Goal: Check status: Check status

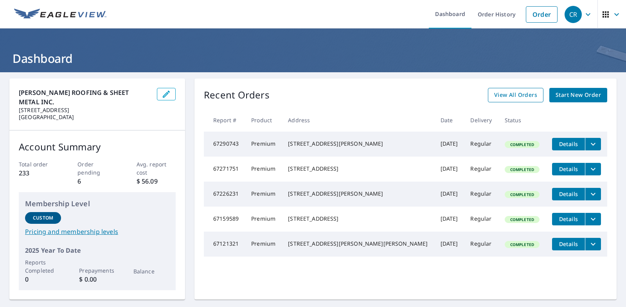
click at [495, 97] on span "View All Orders" at bounding box center [515, 95] width 43 height 10
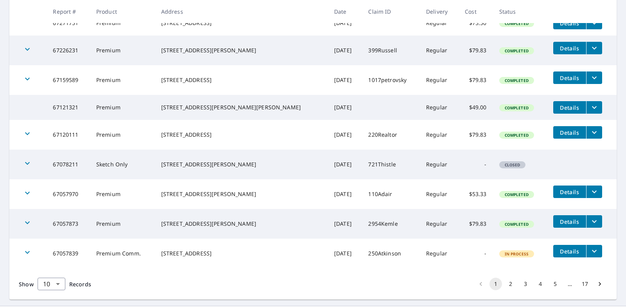
scroll to position [217, 0]
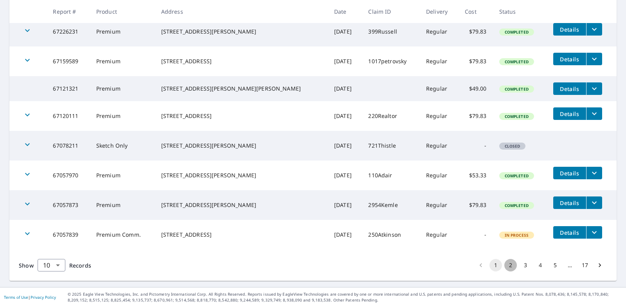
click at [504, 268] on button "2" at bounding box center [510, 265] width 13 height 13
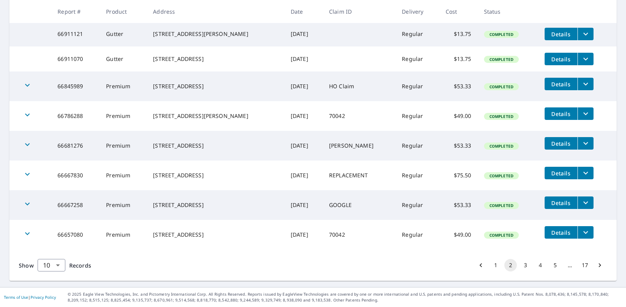
scroll to position [217, 0]
click at [520, 266] on button "3" at bounding box center [525, 265] width 13 height 13
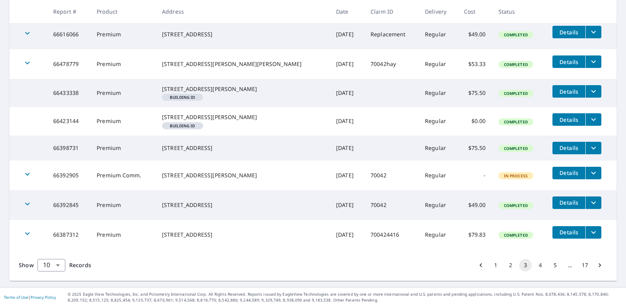
scroll to position [230, 0]
click at [534, 267] on button "4" at bounding box center [540, 265] width 13 height 13
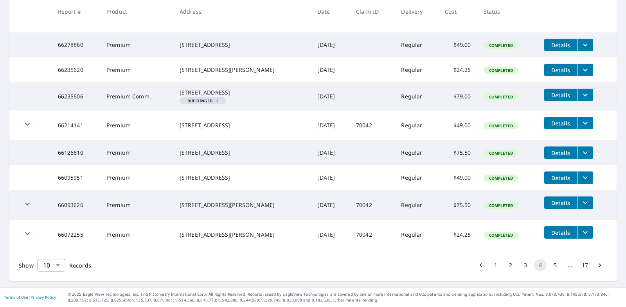
scroll to position [221, 0]
click at [550, 266] on button "5" at bounding box center [555, 265] width 13 height 13
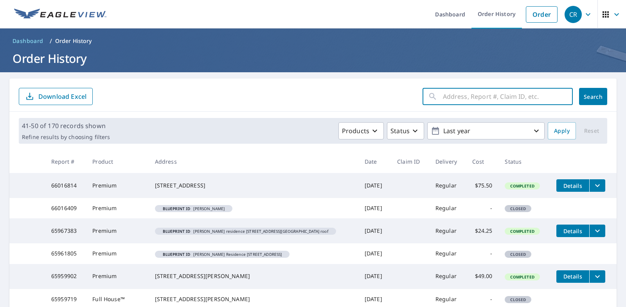
click at [486, 99] on input "text" at bounding box center [508, 97] width 130 height 22
type input "9 lynnwood"
click button "Search" at bounding box center [593, 96] width 28 height 17
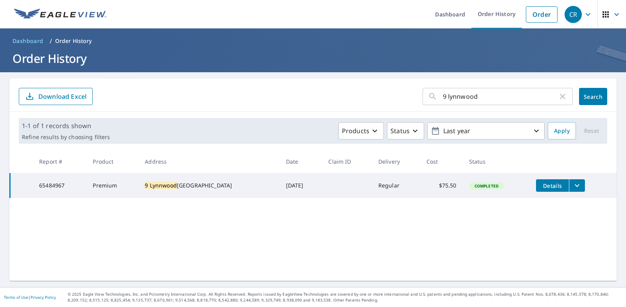
click at [181, 190] on div "[STREET_ADDRESS]" at bounding box center [209, 186] width 128 height 8
click at [540, 186] on span "Details" at bounding box center [551, 185] width 23 height 7
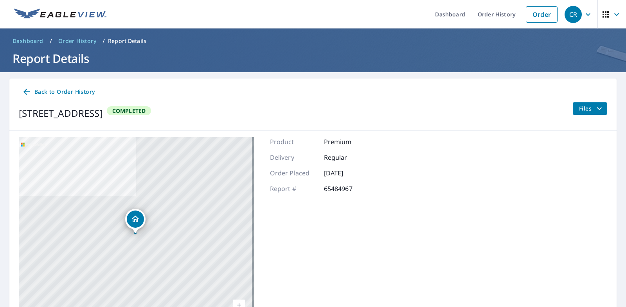
click at [70, 92] on span "Back to Order History" at bounding box center [58, 92] width 73 height 10
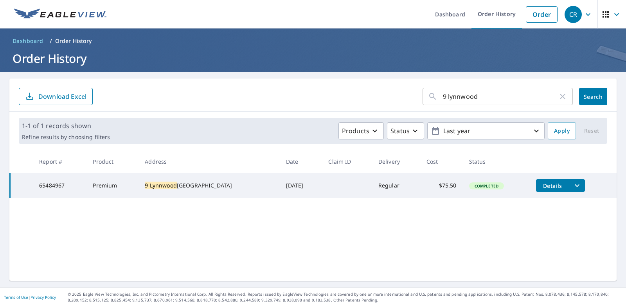
click at [477, 189] on span "Completed" at bounding box center [486, 185] width 33 height 5
click at [392, 187] on td "Regular" at bounding box center [396, 185] width 48 height 25
click at [52, 189] on td "65484967" at bounding box center [60, 185] width 54 height 25
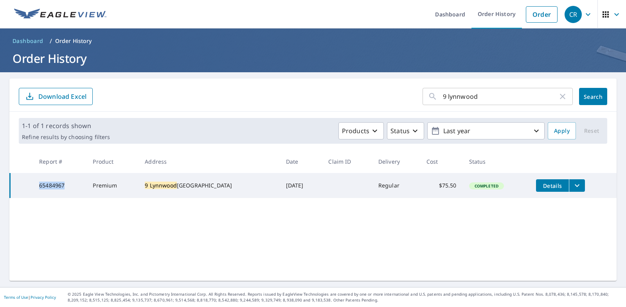
click at [54, 189] on td "65484967" at bounding box center [60, 185] width 54 height 25
click at [585, 99] on span "Search" at bounding box center [593, 96] width 16 height 7
click at [574, 186] on icon "filesDropdownBtn-65484967" at bounding box center [576, 186] width 5 height 3
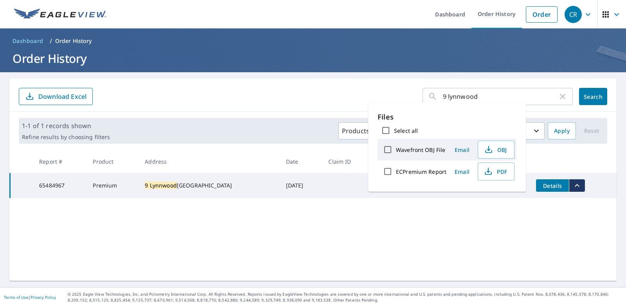
click at [558, 100] on icon "button" at bounding box center [562, 96] width 9 height 9
